Goal: Task Accomplishment & Management: Complete application form

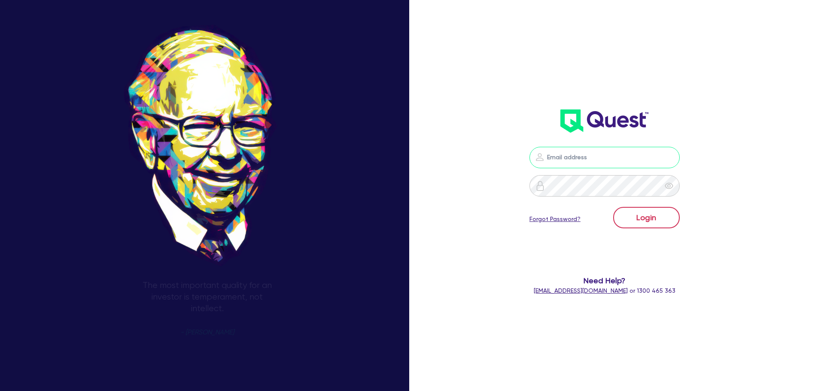
type input "[PERSON_NAME][EMAIL_ADDRESS][PERSON_NAME][DOMAIN_NAME]"
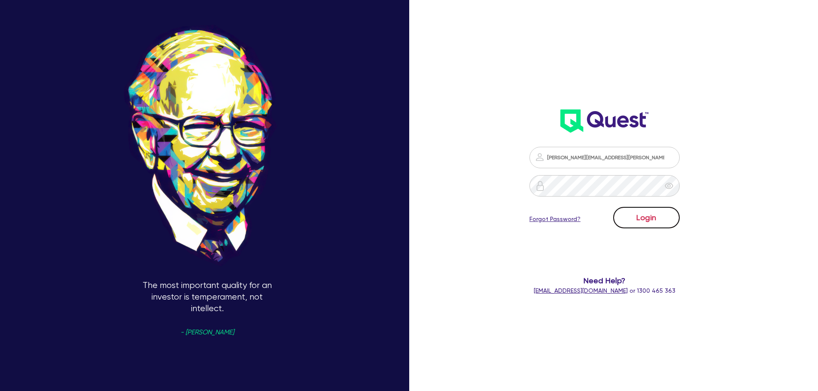
click at [635, 214] on button "Login" at bounding box center [646, 217] width 67 height 21
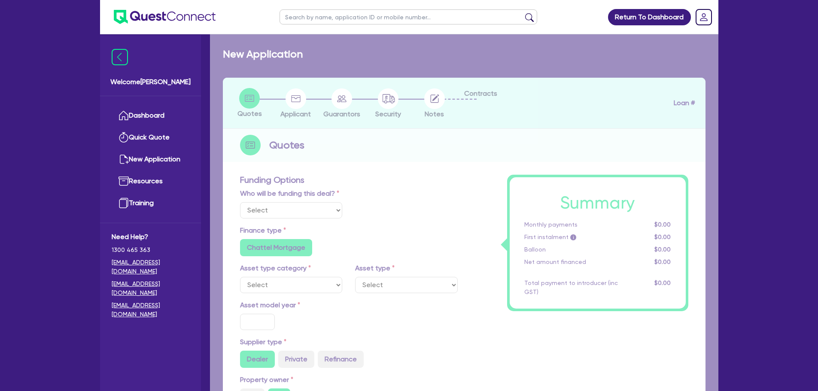
select select "Other"
select select "PRIMARY_ASSETS"
type input "2025"
radio input "true"
type input "350,000"
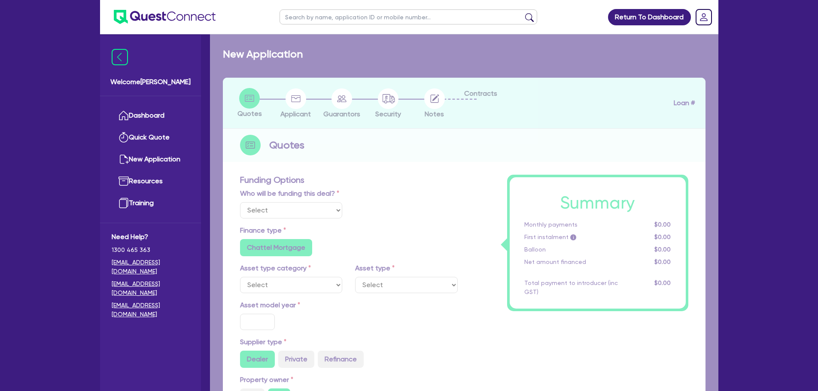
type input "4"
type input "14,026.18"
type input "8.35"
radio input "true"
radio input "false"
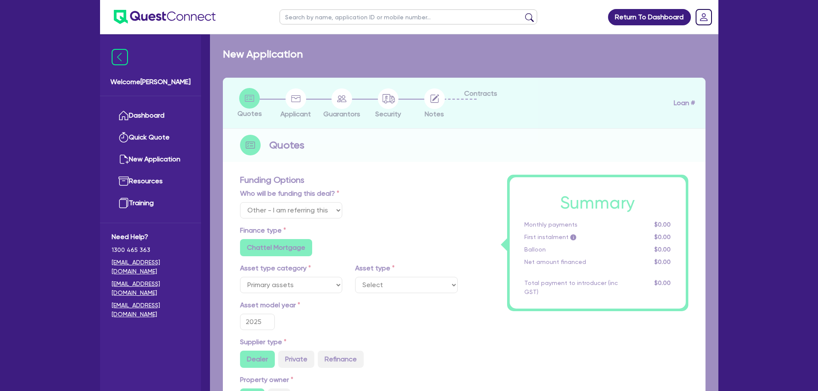
select select "HEAVY_TRUCKS"
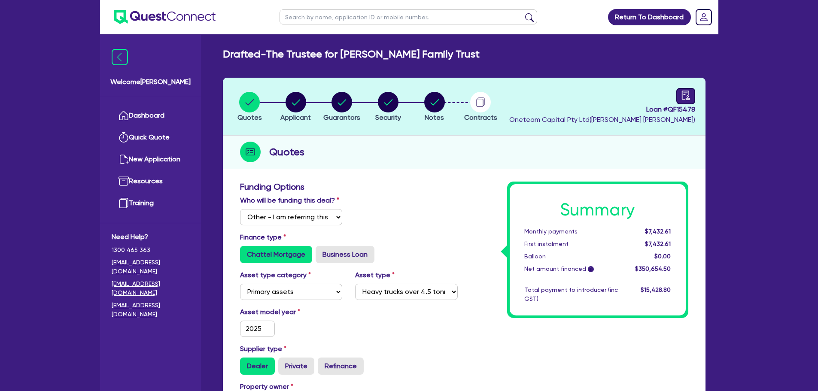
click at [692, 97] on div at bounding box center [685, 96] width 19 height 16
select select "DRAFTED_NEW"
select select "Other"
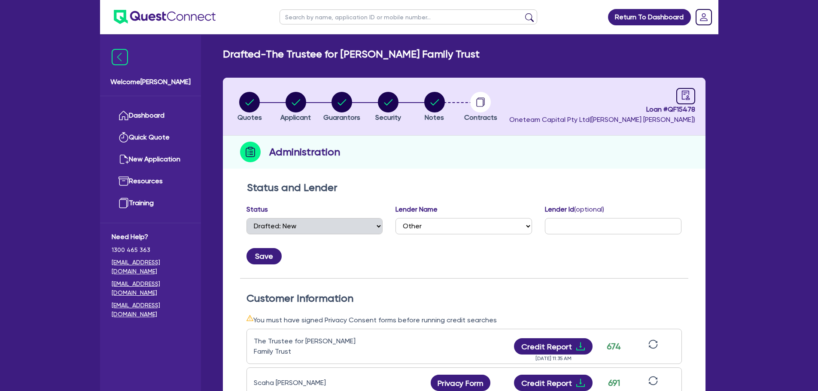
click at [328, 18] on input "text" at bounding box center [408, 16] width 258 height 15
paste input "QF15471"
type input "QF15471"
click button "submit" at bounding box center [529, 19] width 14 height 12
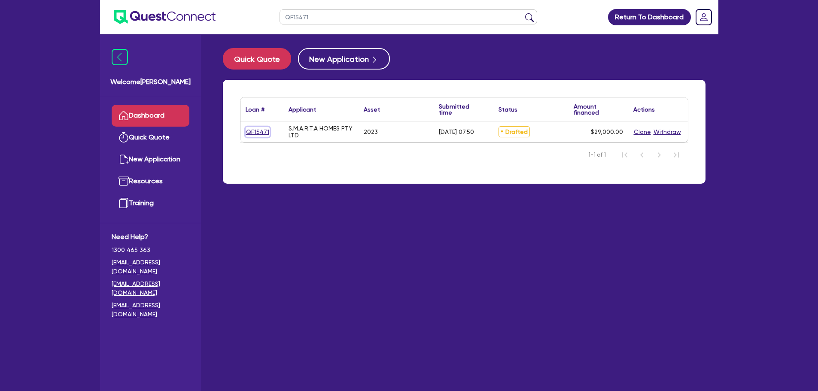
click at [250, 136] on link "QF15471" at bounding box center [258, 132] width 24 height 10
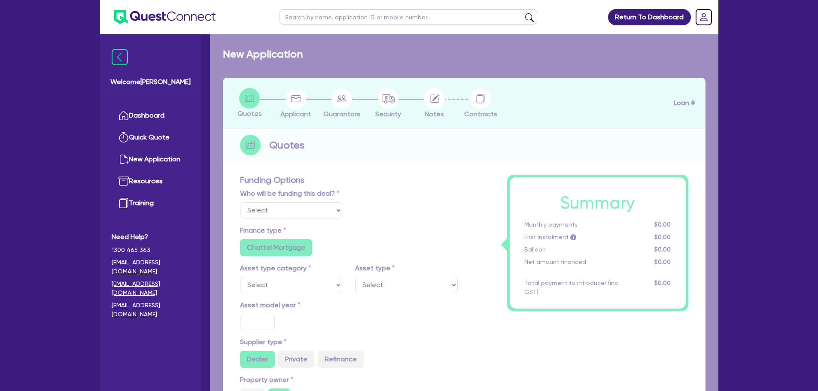
select select "Quest Finance - Own Book"
select select "CARS_AND_LIGHT_TRUCKS"
type input "2023"
radio input "true"
type input "29,000"
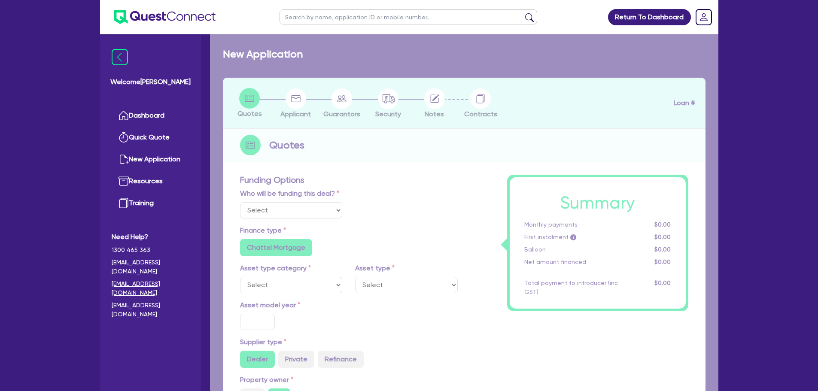
type input "10"
type input "2,900"
type input "17.95"
type input "1,200"
select select "PASSENGER_VEHICLES"
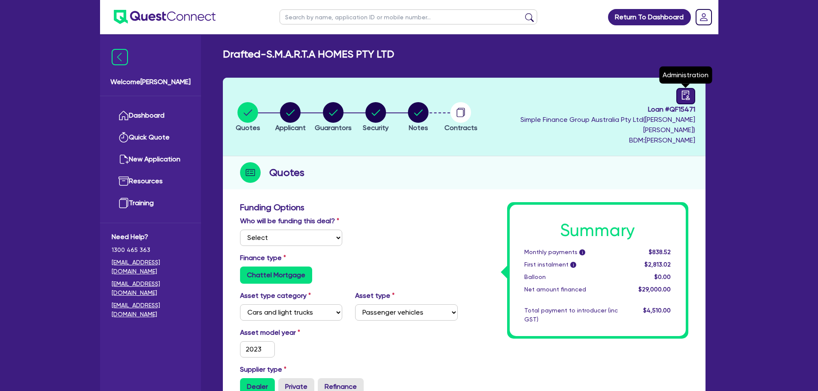
click at [681, 94] on icon "audit" at bounding box center [685, 95] width 9 height 9
select select "DRAFTED_NEW"
select select "Quest Finance - Own Book"
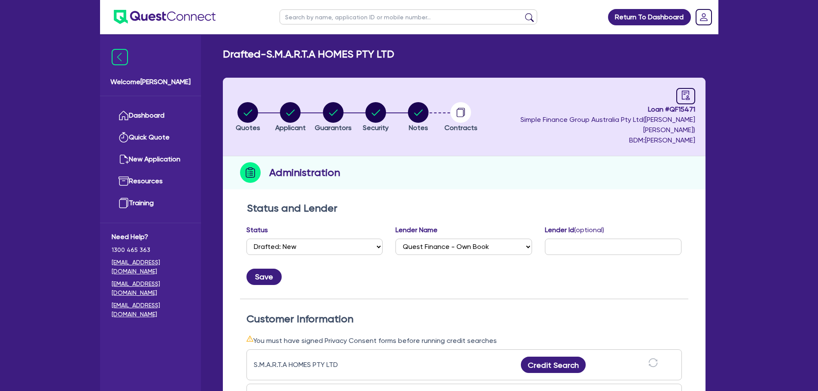
click at [657, 121] on span "Simple Finance Group Australia Pty Ltd ( [PERSON_NAME] )" at bounding box center [607, 124] width 175 height 18
drag, startPoint x: 657, startPoint y: 121, endPoint x: 669, endPoint y: 121, distance: 12.0
click at [669, 121] on span "Simple Finance Group Australia Pty Ltd ( [PERSON_NAME] )" at bounding box center [607, 124] width 175 height 18
click at [669, 135] on span "BDM: [PERSON_NAME]" at bounding box center [589, 140] width 211 height 10
drag, startPoint x: 669, startPoint y: 130, endPoint x: 683, endPoint y: 130, distance: 13.7
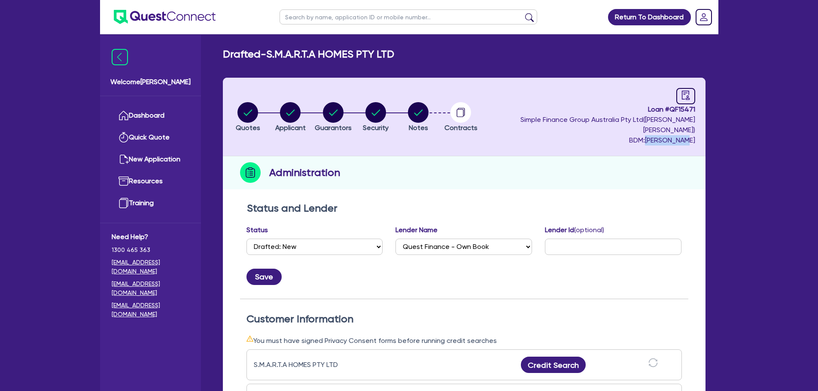
click at [683, 135] on span "BDM: [PERSON_NAME]" at bounding box center [589, 140] width 211 height 10
click at [678, 138] on header "Quotes Applicant [GEOGRAPHIC_DATA] Security Notes Contracts Loan # QF15471 Simp…" at bounding box center [464, 117] width 483 height 79
click at [439, 110] on li "Notes" at bounding box center [418, 117] width 43 height 30
click at [428, 110] on circle "button" at bounding box center [418, 112] width 21 height 21
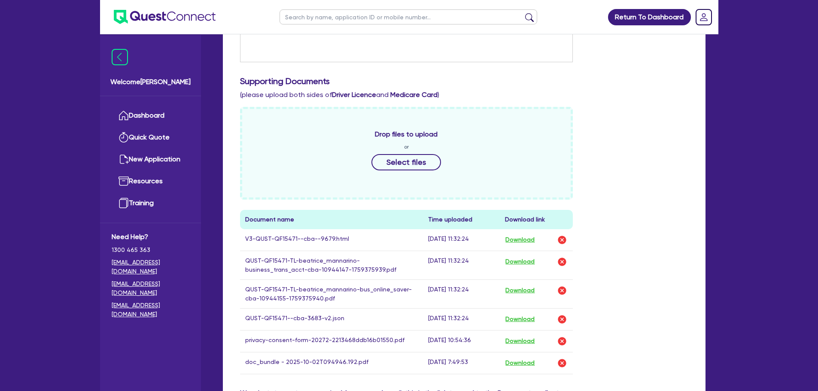
scroll to position [301, 0]
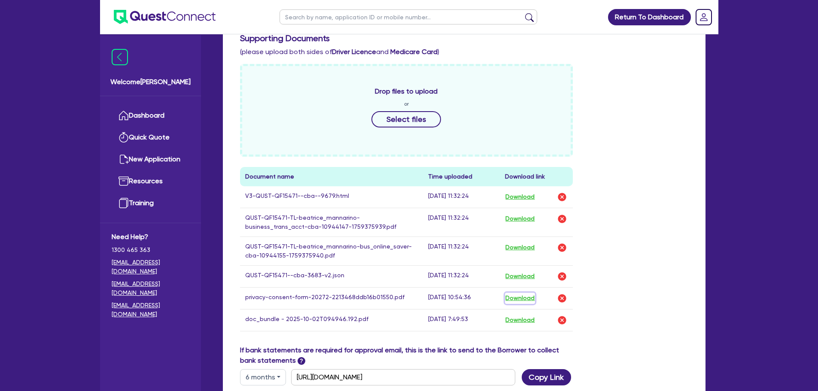
click at [517, 293] on button "Download" at bounding box center [520, 298] width 30 height 11
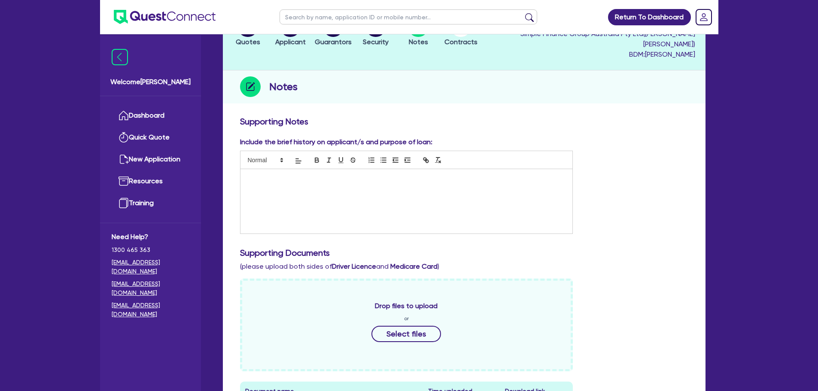
scroll to position [0, 0]
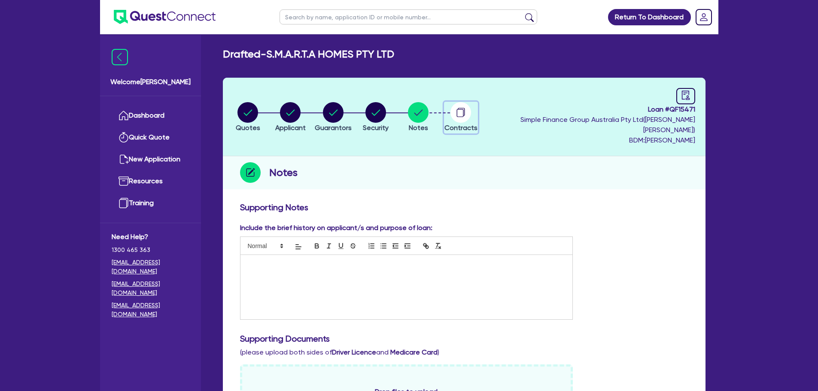
click at [477, 124] on span "Contracts" at bounding box center [460, 128] width 33 height 8
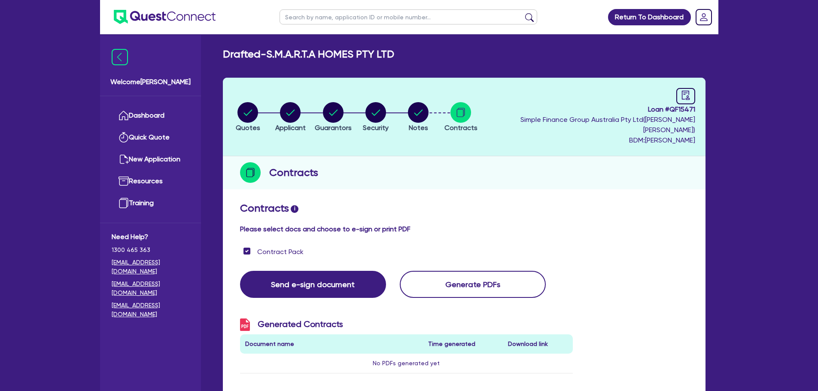
click at [578, 135] on span "BDM: [PERSON_NAME]" at bounding box center [589, 140] width 211 height 10
click at [157, 116] on link "Dashboard" at bounding box center [151, 116] width 78 height 22
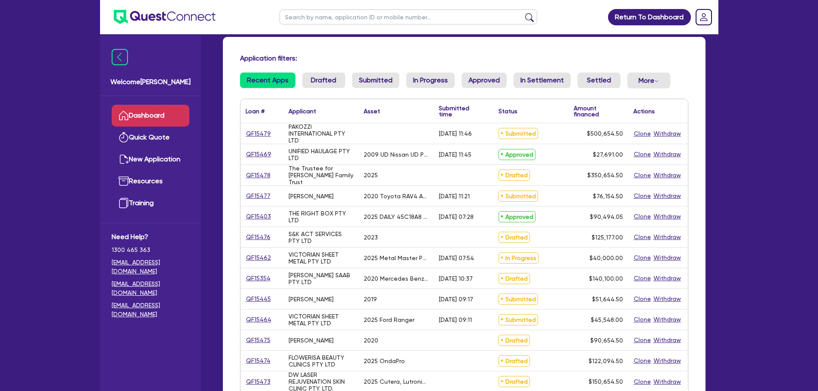
scroll to position [86, 0]
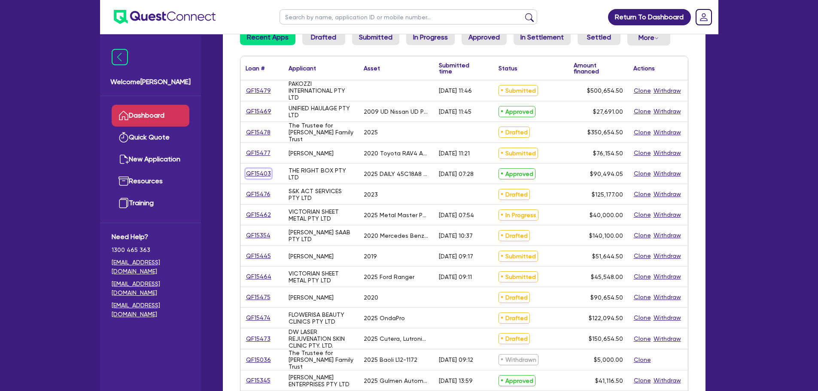
click at [252, 173] on link "QF15403" at bounding box center [259, 174] width 26 height 10
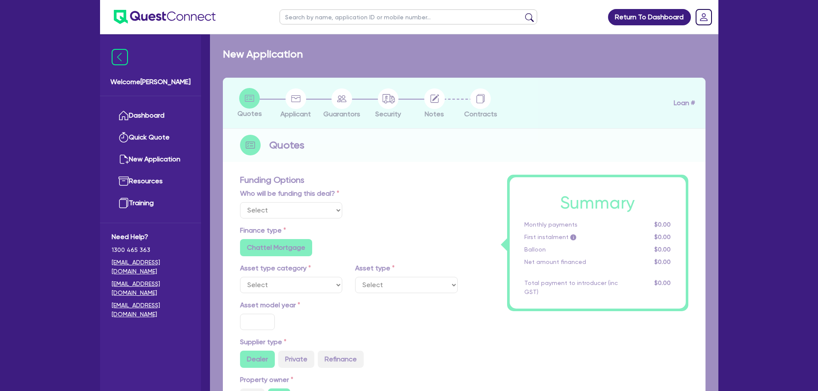
select select "Other"
select select "CARS_AND_LIGHT_TRUCKS"
type input "2025"
type input "89,999.05"
type input "33"
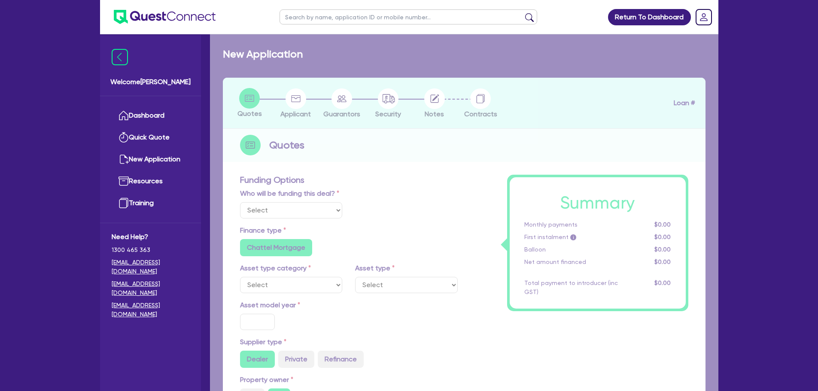
type input "29,699.69"
type input "2.5"
type input "2,262.35"
type input "6.8"
type input "450"
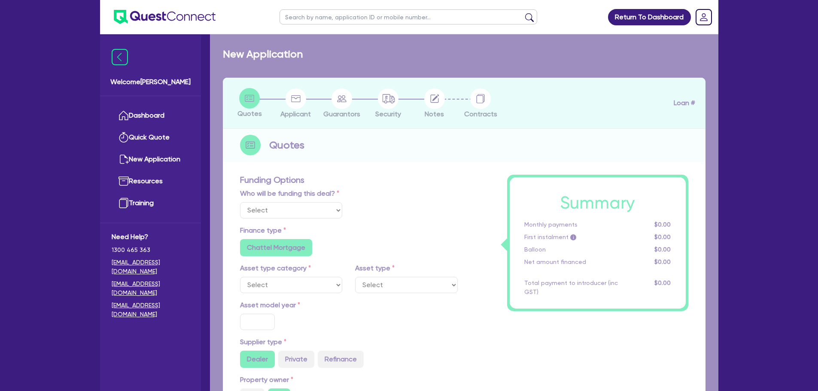
type input "318.18"
radio input "true"
radio input "false"
select select "LIGHT_TRUCKS"
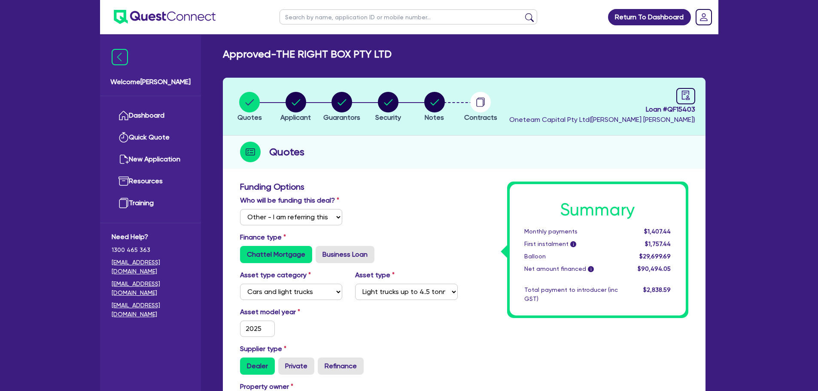
click at [576, 120] on span "Oneteam Capital Pty Ltd ( [PERSON_NAME] )" at bounding box center [602, 119] width 186 height 8
drag, startPoint x: 576, startPoint y: 120, endPoint x: 618, endPoint y: 123, distance: 41.8
click at [618, 123] on span "Oneteam Capital Pty Ltd ( [PERSON_NAME] )" at bounding box center [602, 119] width 186 height 8
click at [635, 120] on span "Oneteam Capital Pty Ltd ( [PERSON_NAME] )" at bounding box center [602, 119] width 186 height 8
drag, startPoint x: 635, startPoint y: 120, endPoint x: 584, endPoint y: 114, distance: 51.5
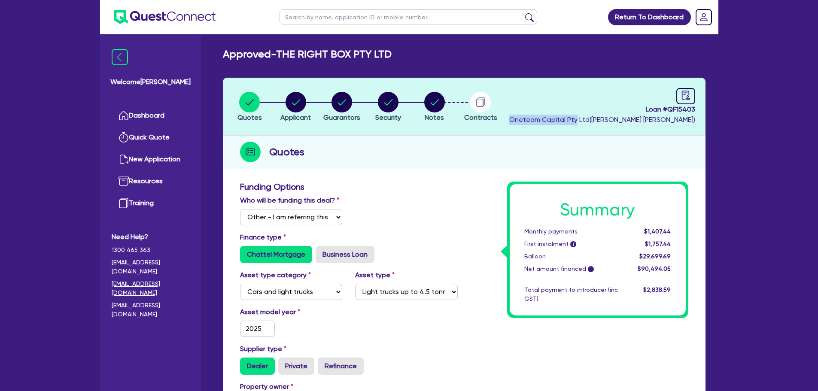
click at [584, 114] on div "Loan # QF15403 Oneteam Capital Pty Ltd ( [PERSON_NAME] )" at bounding box center [602, 106] width 186 height 37
click at [587, 130] on header "Quotes Applicant [GEOGRAPHIC_DATA] Security Notes Contracts Loan # QF15403 Onet…" at bounding box center [464, 107] width 483 height 58
click at [580, 116] on span "Oneteam Capital Pty Ltd ( [PERSON_NAME] )" at bounding box center [602, 119] width 186 height 8
click at [579, 128] on header "Quotes Applicant [GEOGRAPHIC_DATA] Security Notes Contracts Loan # QF15403 Onet…" at bounding box center [464, 107] width 483 height 58
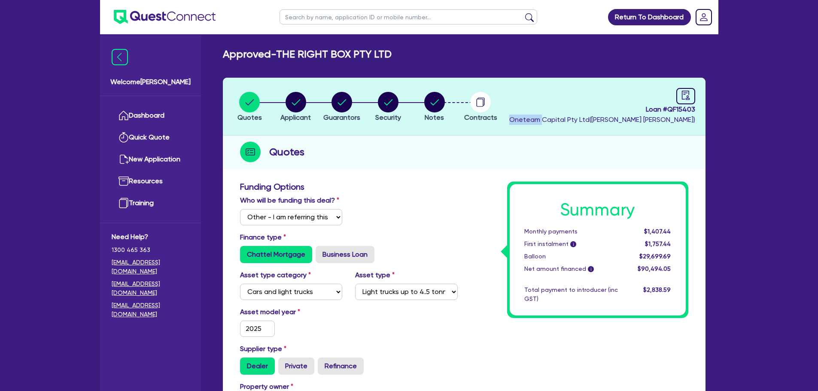
click at [580, 133] on header "Quotes Applicant [GEOGRAPHIC_DATA] Security Notes Contracts Loan # QF15403 Onet…" at bounding box center [464, 107] width 483 height 58
click at [687, 99] on icon "audit" at bounding box center [685, 95] width 9 height 9
select select "APPROVED_WAITING_FOR_MORE_INFO"
select select "Westpac"
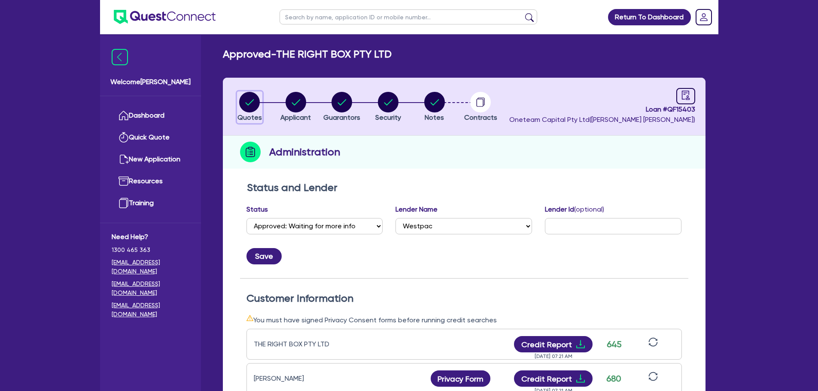
click at [253, 100] on icon "button" at bounding box center [250, 102] width 9 height 6
select select "Other"
select select "CARS_AND_LIGHT_TRUCKS"
select select "LIGHT_TRUCKS"
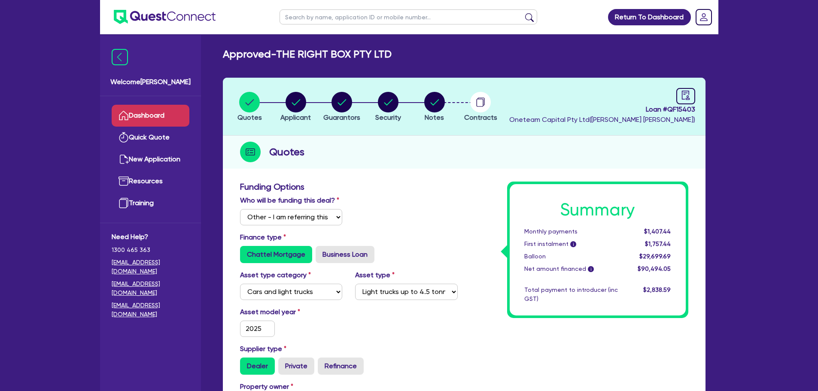
click at [186, 119] on link "Dashboard" at bounding box center [151, 116] width 78 height 22
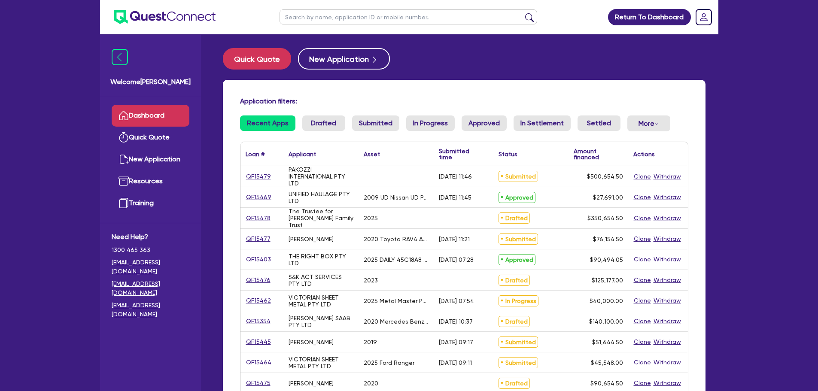
click at [304, 15] on input "text" at bounding box center [408, 16] width 258 height 15
type input "QF14457"
click at [522, 13] on button "submit" at bounding box center [529, 19] width 14 height 12
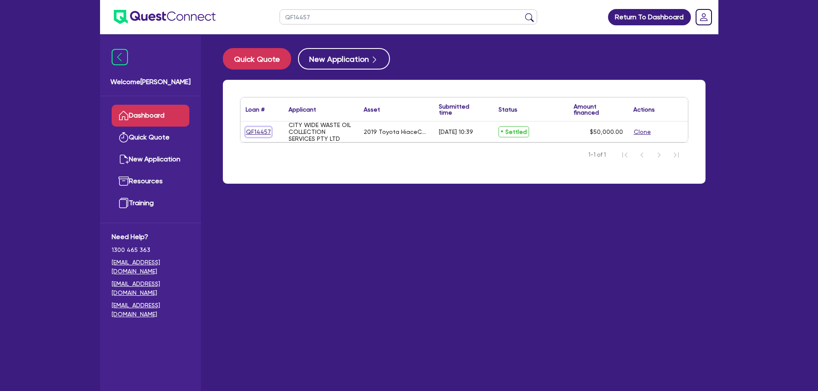
click at [269, 130] on link "QF14457" at bounding box center [259, 132] width 26 height 10
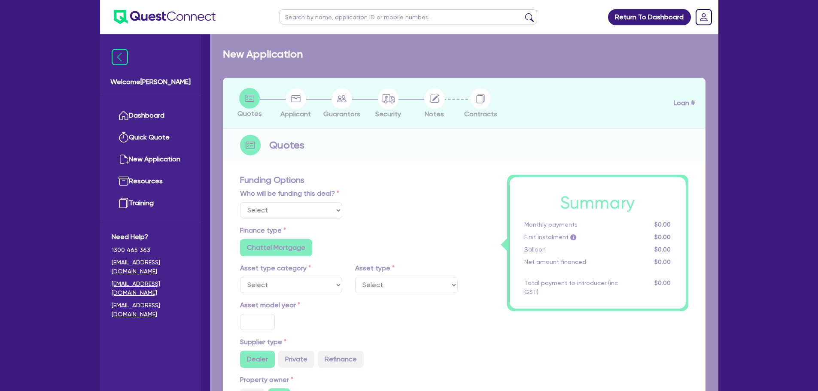
select select "Quest Finance - Own Book"
select select "CARS_AND_LIGHT_TRUCKS"
type input "2019"
radio input "false"
radio input "true"
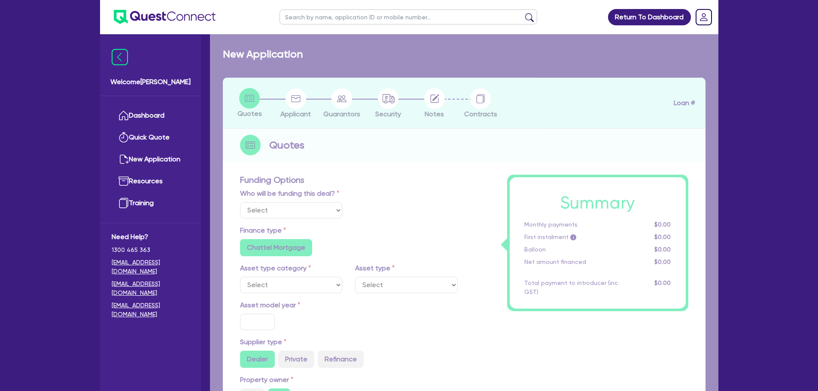
radio input "true"
type input "50,000"
type input "8"
type input "4,000"
radio input "true"
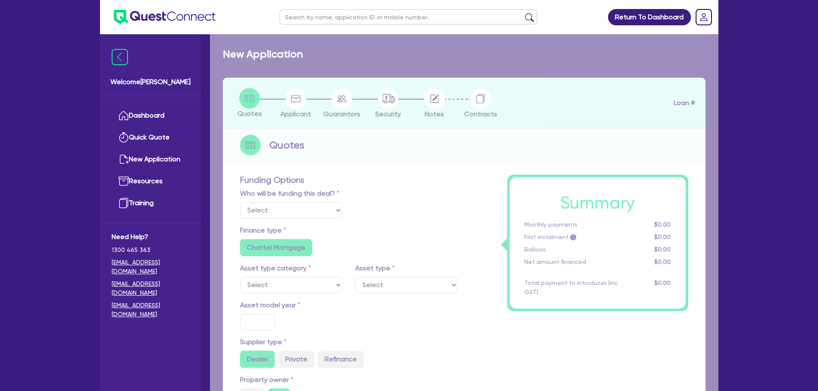
type input "17.95"
select select "VANS_AND_UTES"
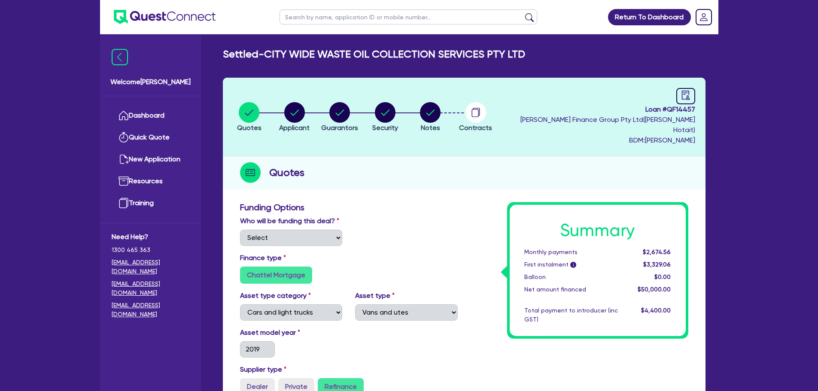
click at [491, 21] on input "text" at bounding box center [408, 16] width 258 height 15
click at [490, 20] on input "text" at bounding box center [408, 16] width 258 height 15
click at [644, 135] on span "BDM: [PERSON_NAME]" at bounding box center [598, 140] width 194 height 10
click at [656, 119] on span "[PERSON_NAME] Finance Group Pty Ltd ( [PERSON_NAME] )" at bounding box center [607, 124] width 175 height 18
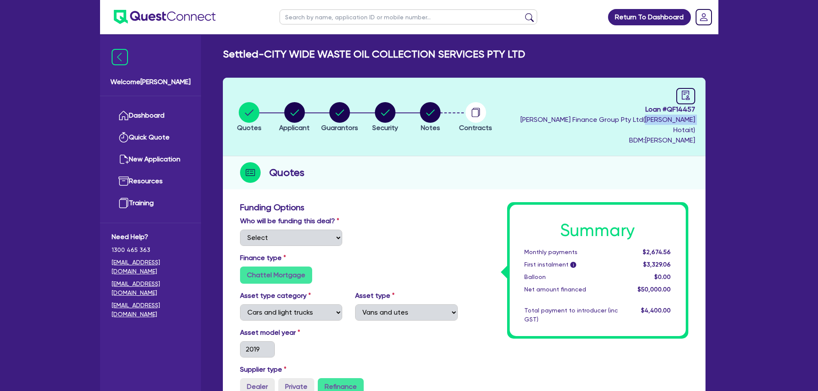
click at [656, 119] on span "[PERSON_NAME] Finance Group Pty Ltd ( [PERSON_NAME] )" at bounding box center [607, 124] width 175 height 18
click at [685, 115] on span "[PERSON_NAME] Finance Group Pty Ltd ( [PERSON_NAME] )" at bounding box center [607, 124] width 175 height 18
click at [440, 127] on button "Notes" at bounding box center [429, 118] width 21 height 32
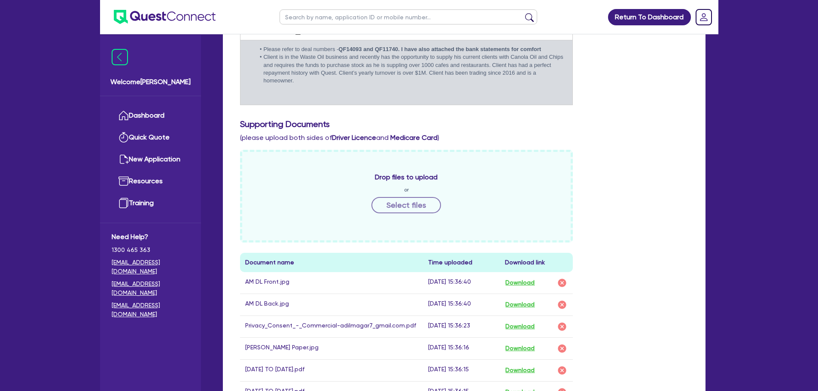
scroll to position [386, 0]
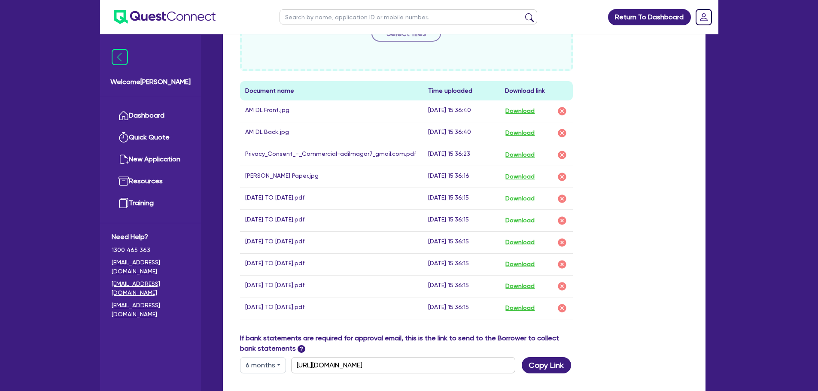
click at [407, 144] on td "Privacy_Consent_-_Commercial-adilmagar7_gmail.com.pdf" at bounding box center [331, 155] width 183 height 22
drag, startPoint x: 406, startPoint y: 142, endPoint x: 247, endPoint y: 145, distance: 159.3
click at [247, 145] on td "Privacy_Consent_-_Commercial-adilmagar7_gmail.com.pdf" at bounding box center [331, 155] width 183 height 22
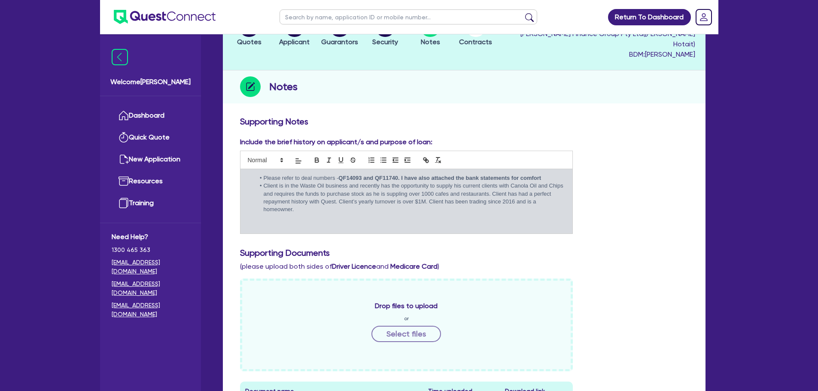
scroll to position [43, 0]
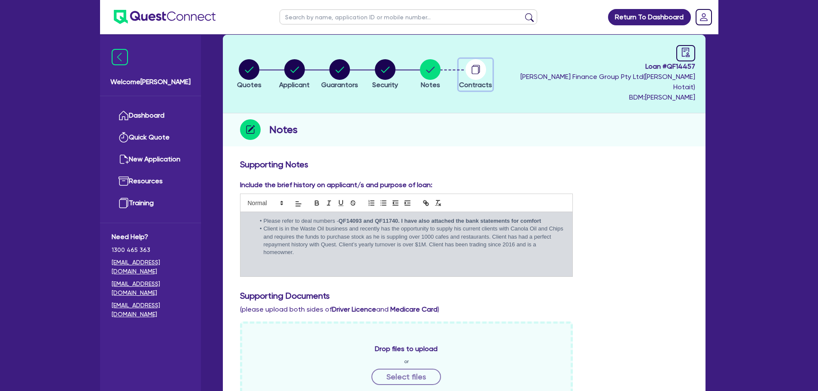
click at [473, 83] on span "Contracts" at bounding box center [475, 85] width 33 height 8
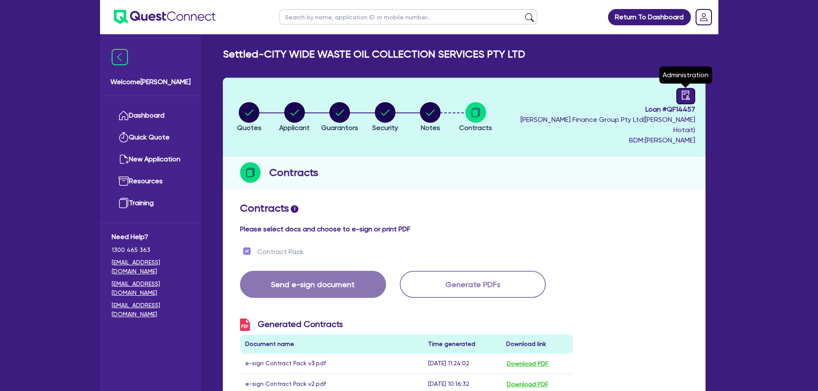
click at [682, 94] on icon "audit" at bounding box center [685, 95] width 9 height 9
select select "SETTLED"
select select "Quest Finance - Own Book"
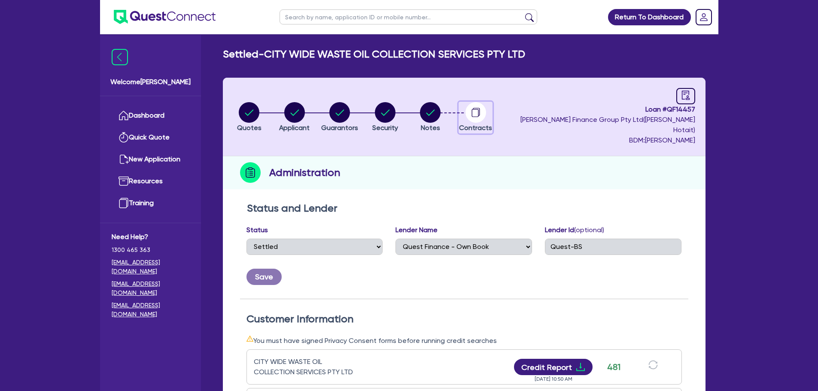
click at [473, 115] on icon "button" at bounding box center [475, 112] width 21 height 21
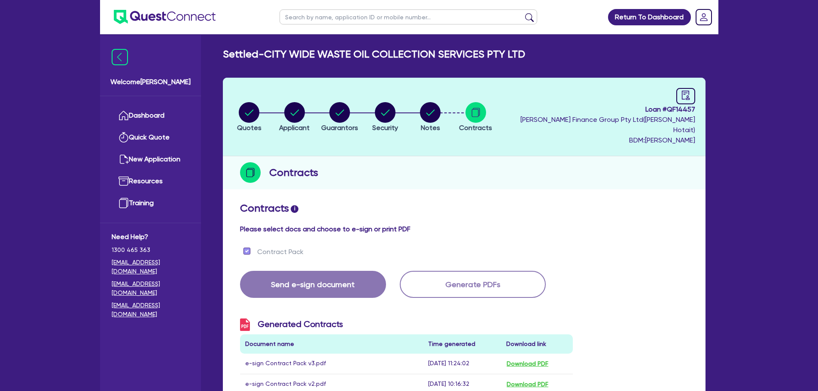
click at [434, 22] on input "text" at bounding box center [408, 16] width 258 height 15
click at [399, 18] on input "text" at bounding box center [408, 16] width 258 height 15
paste input "QF15471"
type input "QF15471"
click at [536, 23] on button "submit" at bounding box center [529, 19] width 14 height 12
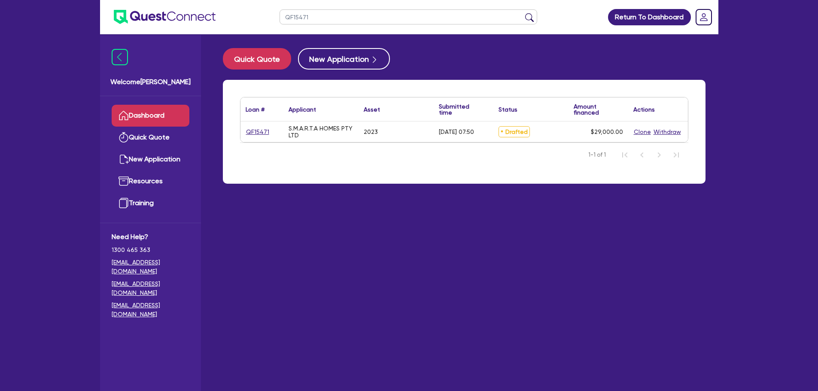
click at [268, 132] on div "QF15471" at bounding box center [262, 132] width 32 height 10
click at [262, 133] on link "QF15471" at bounding box center [258, 132] width 24 height 10
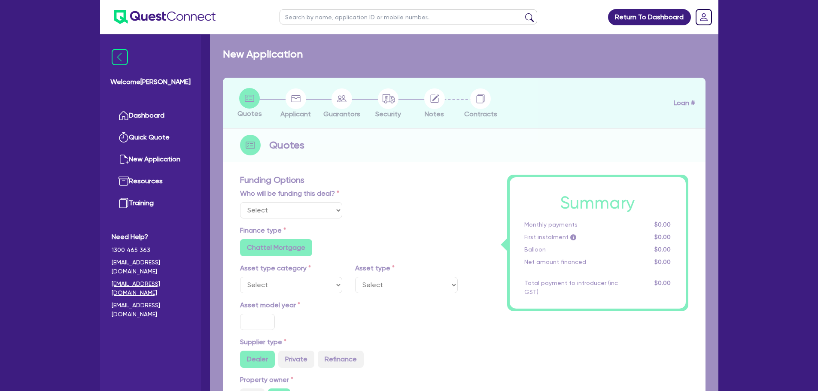
select select "Quest Finance - Own Book"
select select "CARS_AND_LIGHT_TRUCKS"
type input "2023"
radio input "true"
type input "29,000"
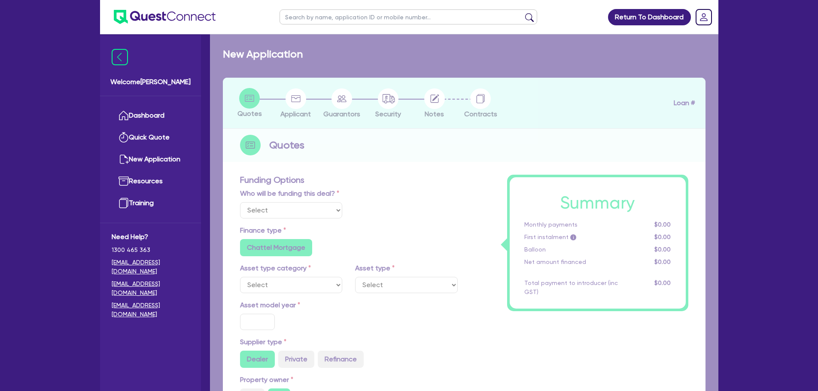
type input "10"
type input "2,900"
type input "17.95"
type input "1,200"
select select "PASSENGER_VEHICLES"
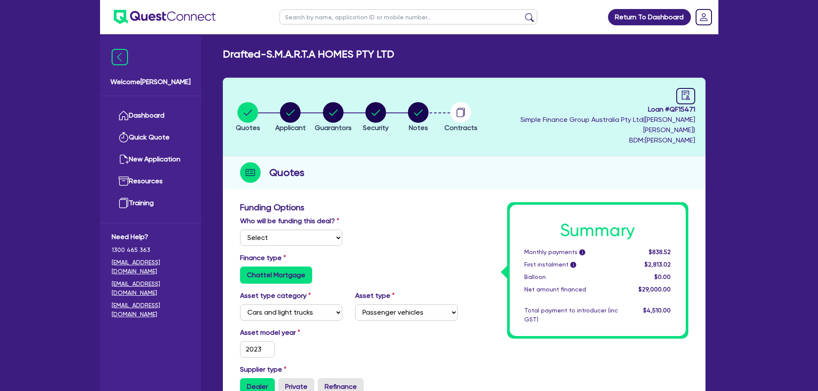
click at [439, 103] on li "Notes" at bounding box center [418, 117] width 43 height 30
click at [428, 109] on circle "button" at bounding box center [418, 112] width 21 height 21
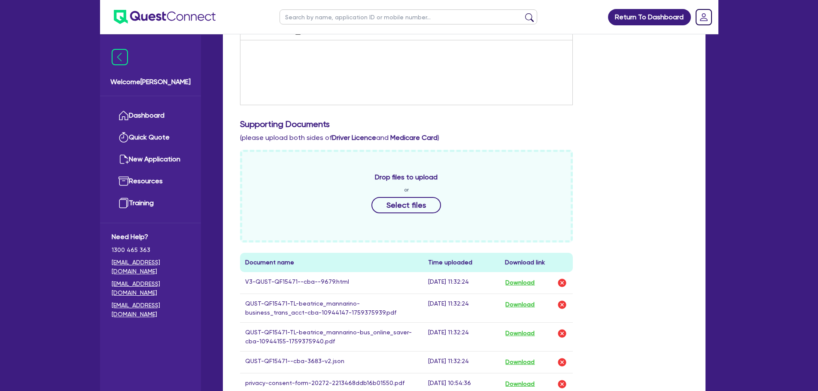
scroll to position [386, 0]
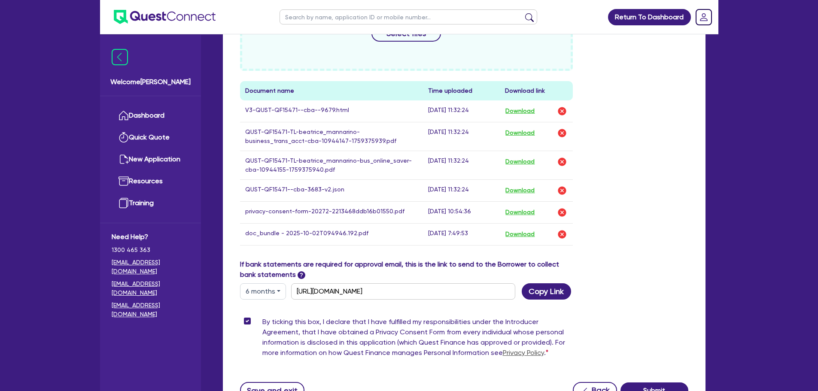
click at [373, 157] on td "QUST-QF15471-TL-beatrice_mannarino-bus_online_saver-cba-10944155-1759375940.pdf" at bounding box center [331, 165] width 183 height 29
click at [373, 135] on td "QUST-QF15471-TL-beatrice_mannarino-business_trans_acct-cba-10944147-1759375939.…" at bounding box center [331, 136] width 183 height 29
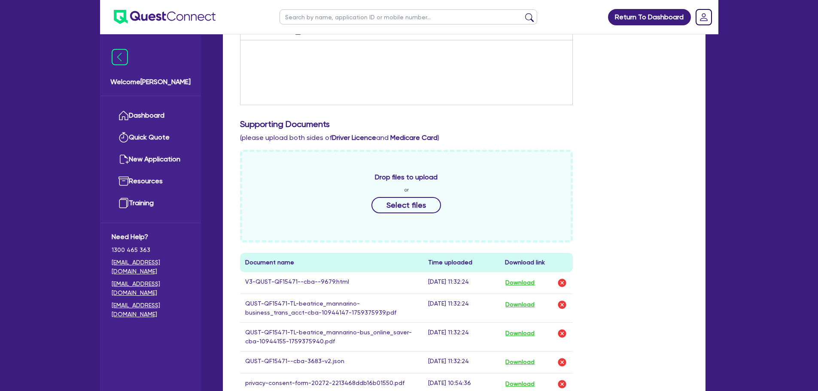
scroll to position [301, 0]
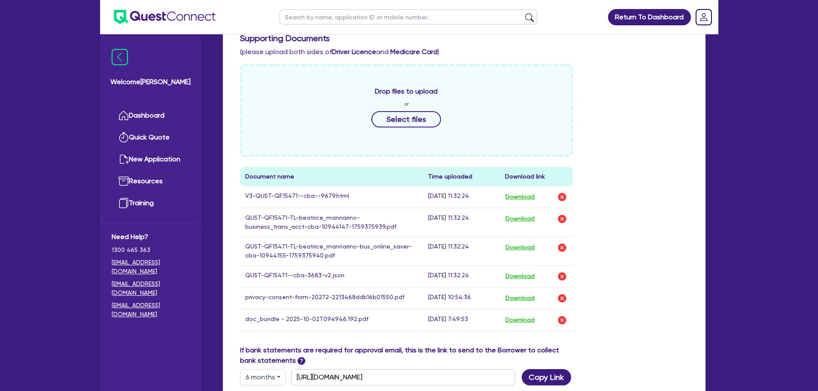
click at [335, 188] on td "V3-QUST-QF15471--cba--9679.html" at bounding box center [331, 197] width 183 height 22
click at [324, 186] on td "V3-QUST-QF15471--cba--9679.html" at bounding box center [331, 197] width 183 height 22
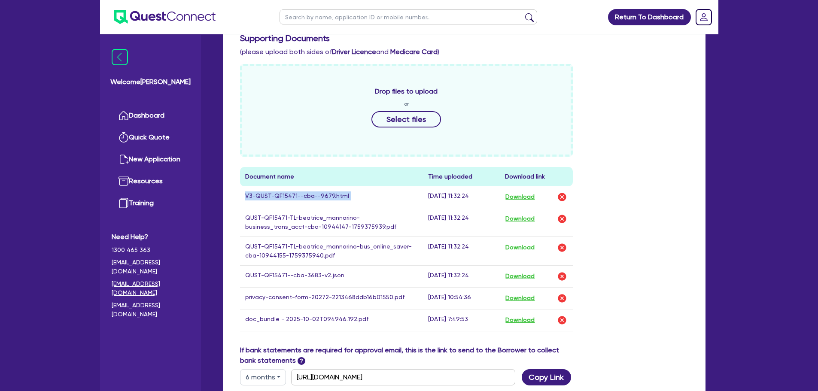
click at [324, 186] on td "V3-QUST-QF15471--cba--9679.html" at bounding box center [331, 197] width 183 height 22
